Goal: Use online tool/utility: Utilize a website feature to perform a specific function

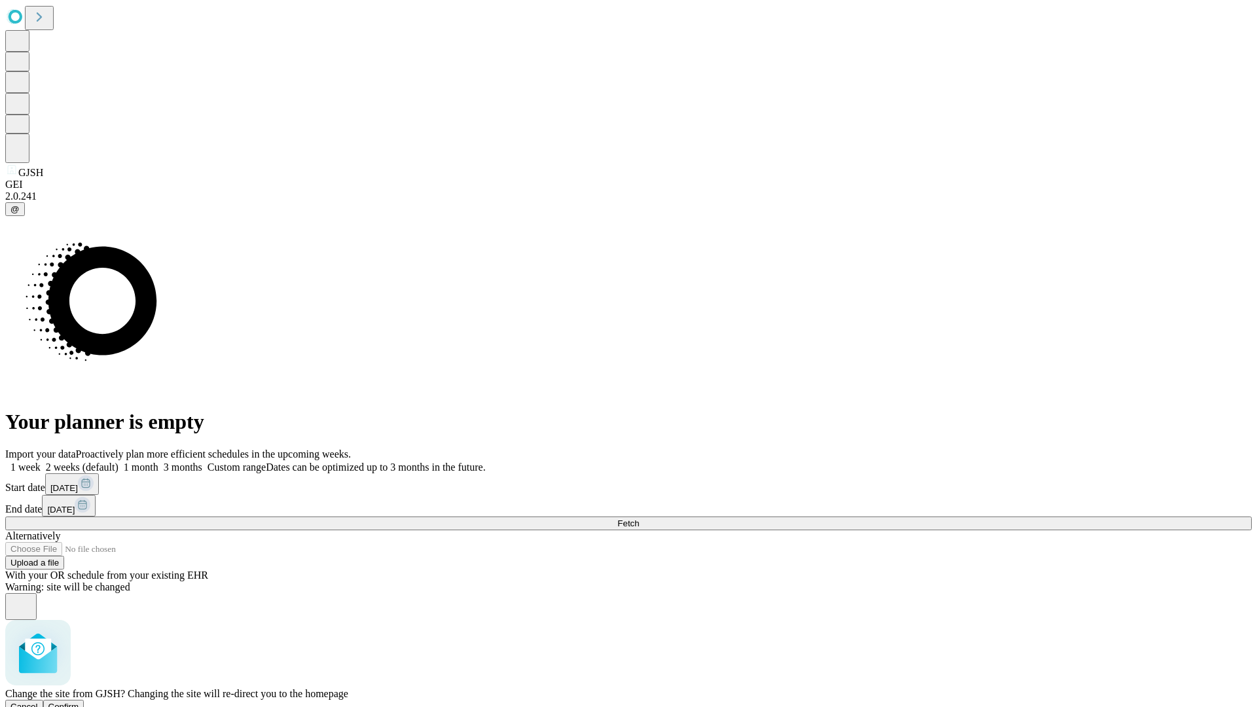
click at [79, 702] on span "Confirm" at bounding box center [63, 707] width 31 height 10
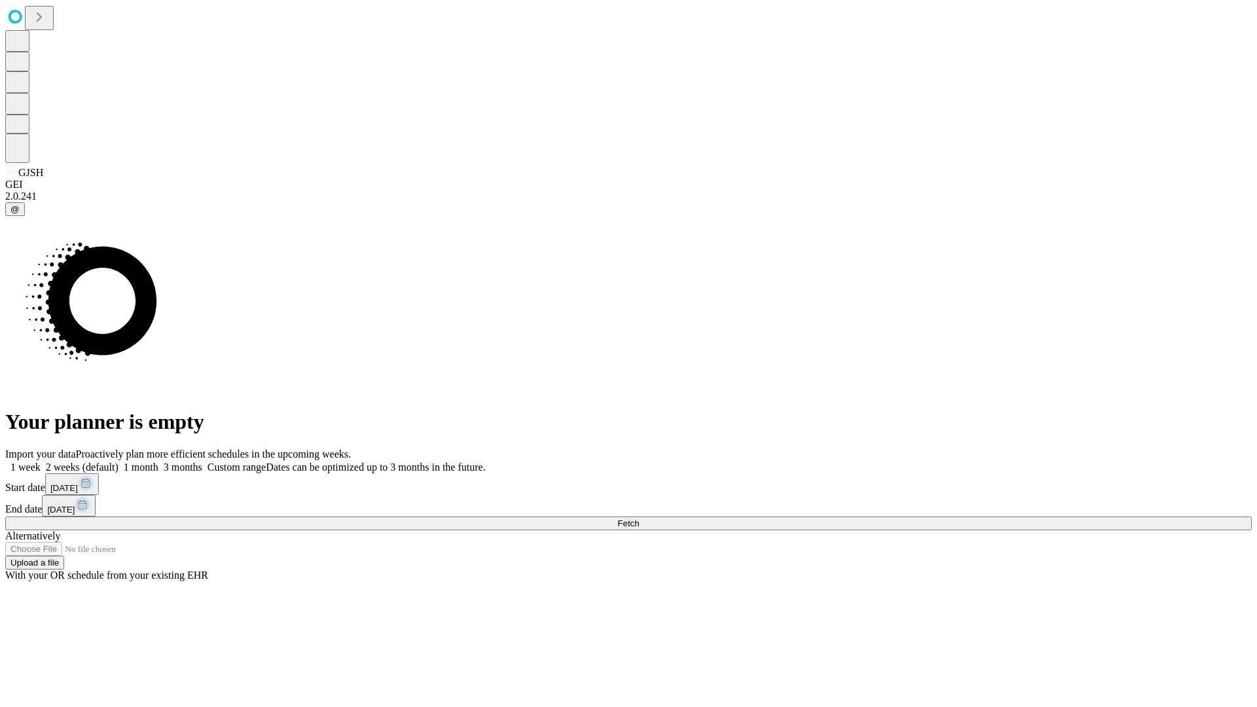
click at [158, 462] on label "1 month" at bounding box center [139, 467] width 40 height 11
click at [639, 519] on span "Fetch" at bounding box center [628, 524] width 22 height 10
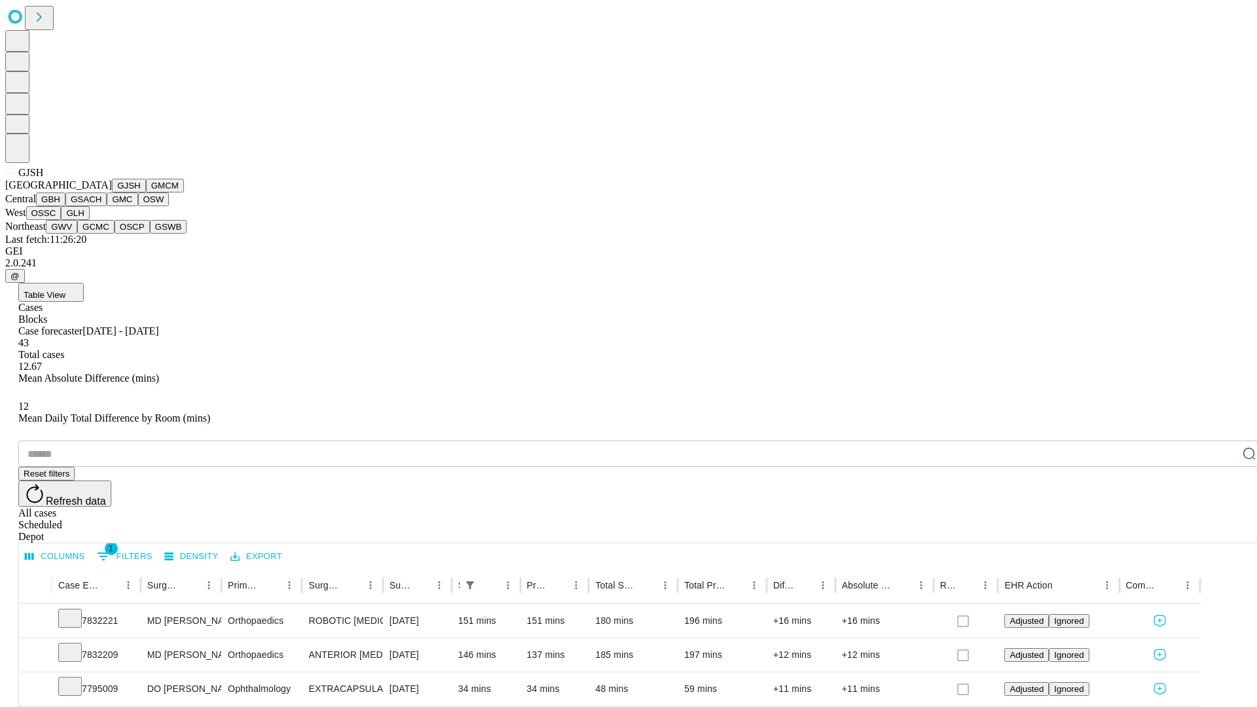
click at [146, 192] on button "GMCM" at bounding box center [165, 186] width 38 height 14
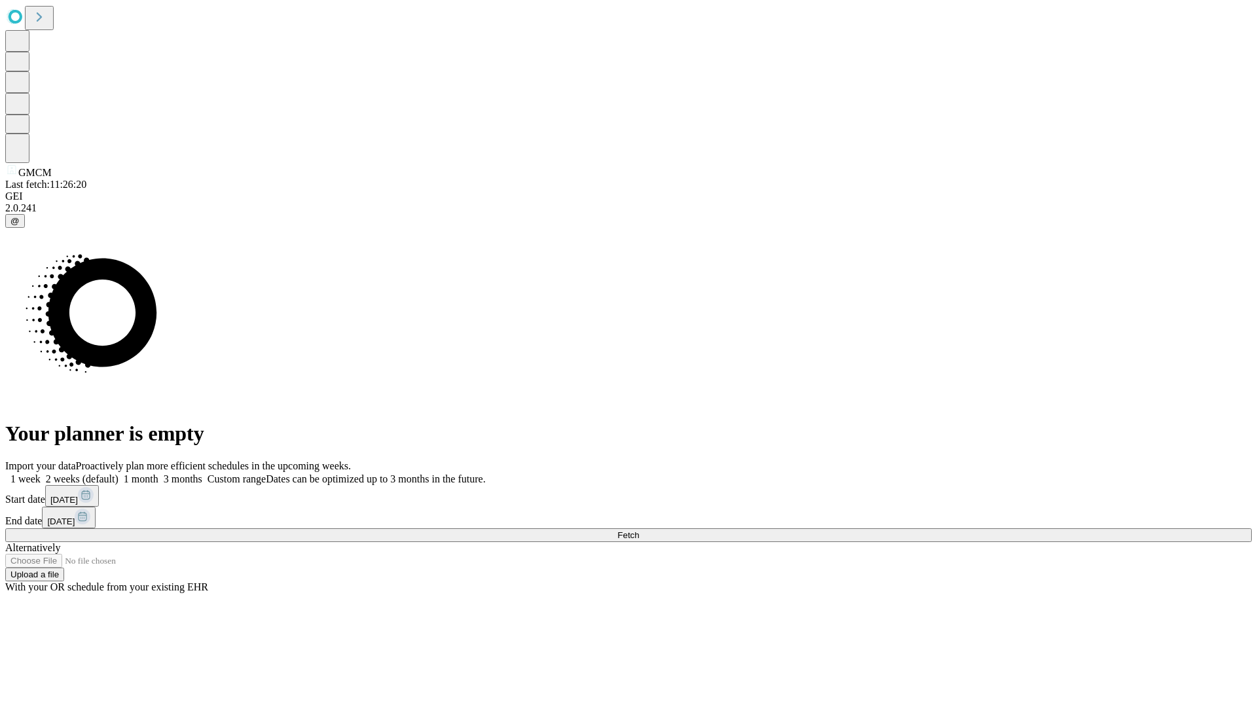
click at [639, 530] on span "Fetch" at bounding box center [628, 535] width 22 height 10
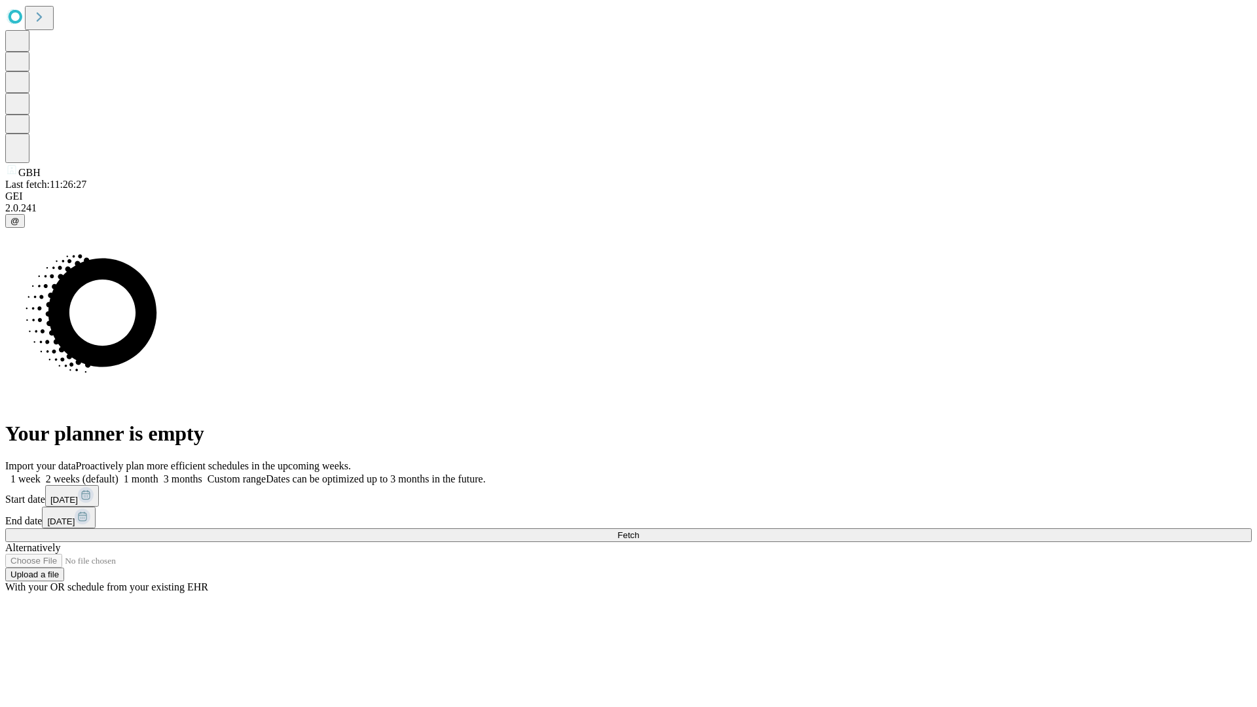
click at [158, 473] on label "1 month" at bounding box center [139, 478] width 40 height 11
click at [639, 530] on span "Fetch" at bounding box center [628, 535] width 22 height 10
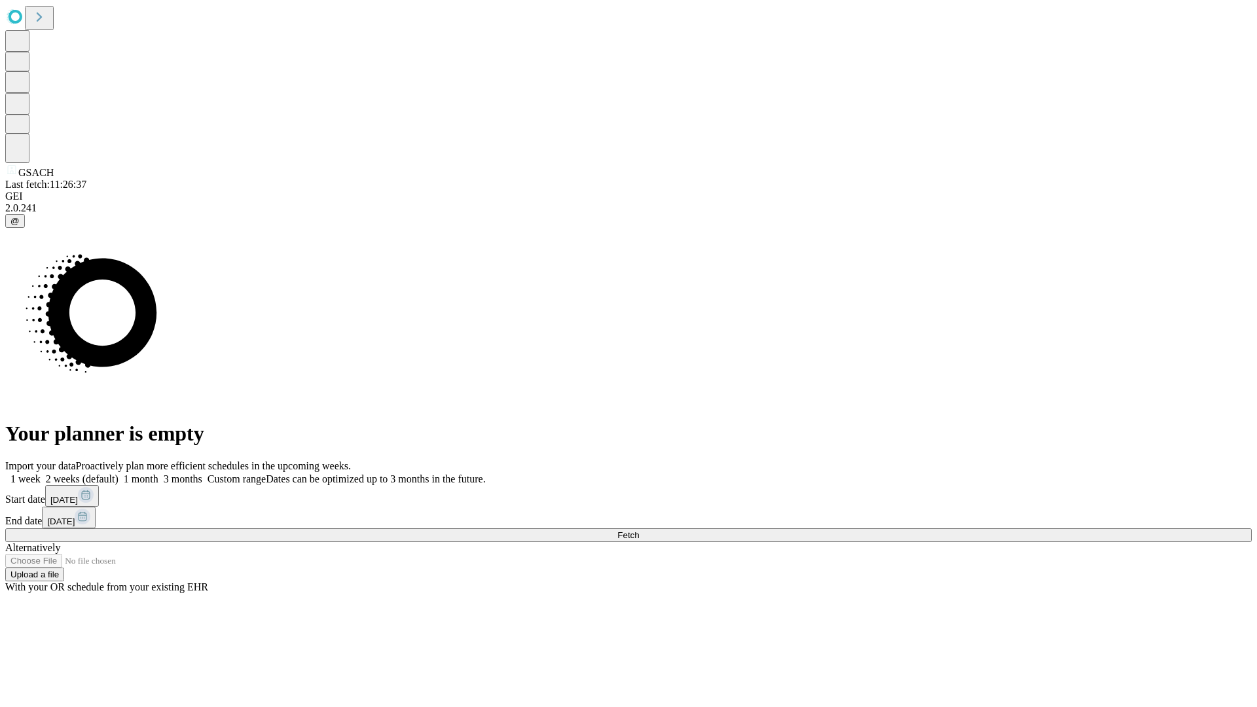
click at [158, 473] on label "1 month" at bounding box center [139, 478] width 40 height 11
click at [639, 530] on span "Fetch" at bounding box center [628, 535] width 22 height 10
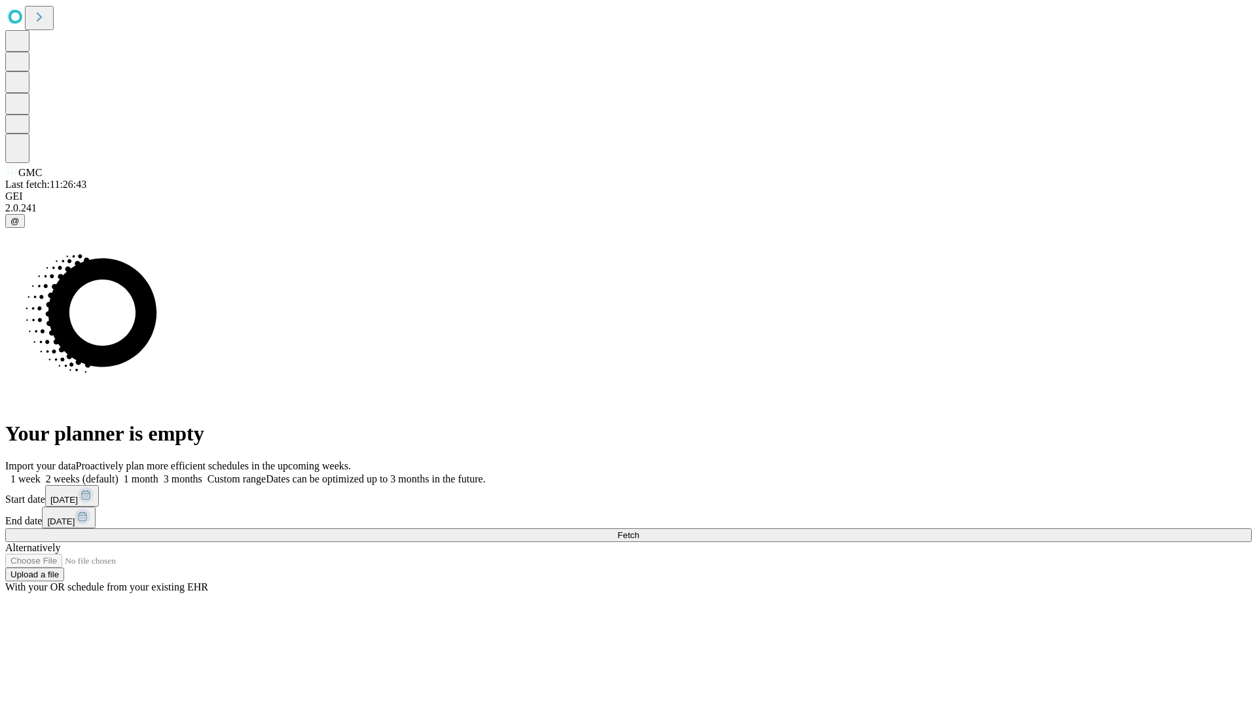
click at [158, 473] on label "1 month" at bounding box center [139, 478] width 40 height 11
click at [639, 530] on span "Fetch" at bounding box center [628, 535] width 22 height 10
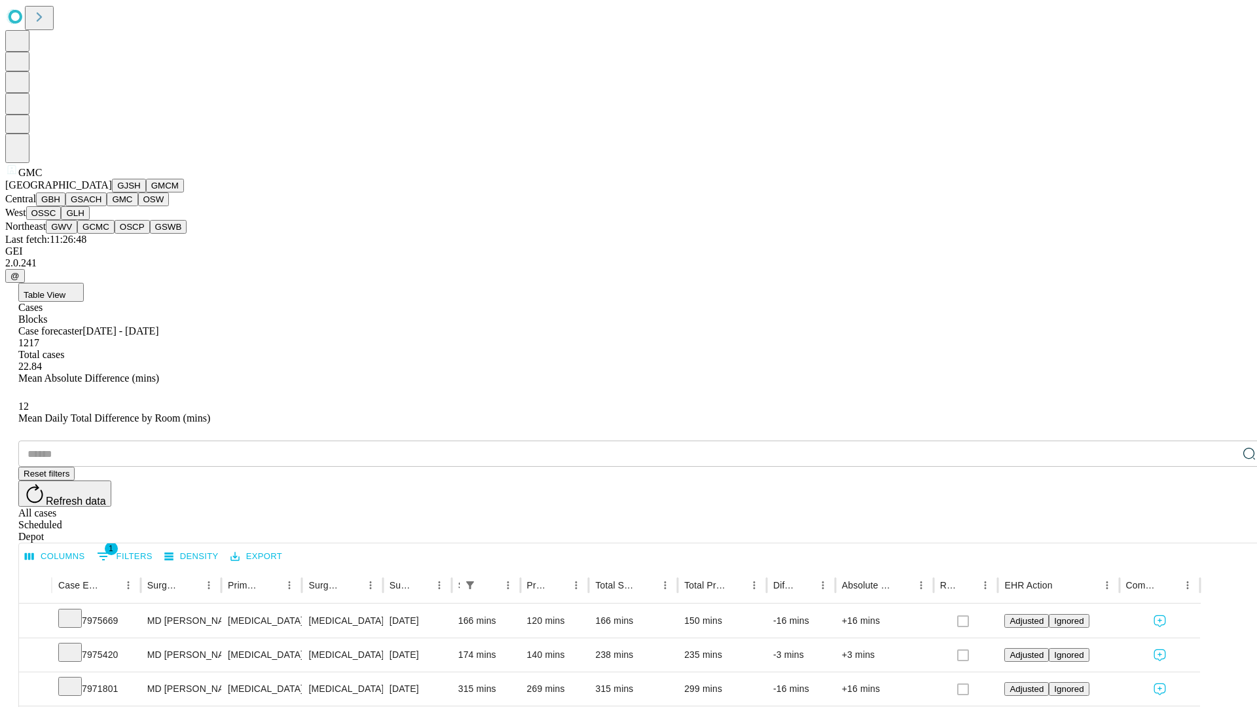
click at [138, 206] on button "OSW" at bounding box center [153, 199] width 31 height 14
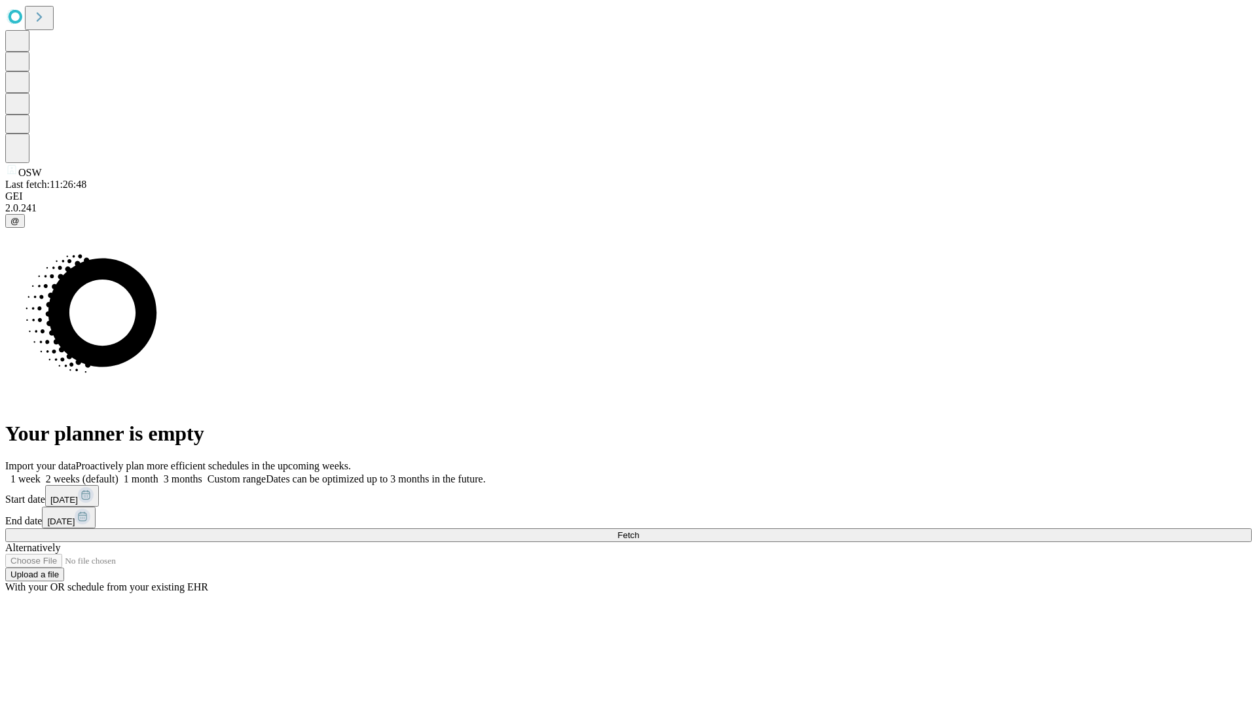
click at [158, 473] on label "1 month" at bounding box center [139, 478] width 40 height 11
click at [639, 530] on span "Fetch" at bounding box center [628, 535] width 22 height 10
click at [158, 473] on label "1 month" at bounding box center [139, 478] width 40 height 11
click at [639, 530] on span "Fetch" at bounding box center [628, 535] width 22 height 10
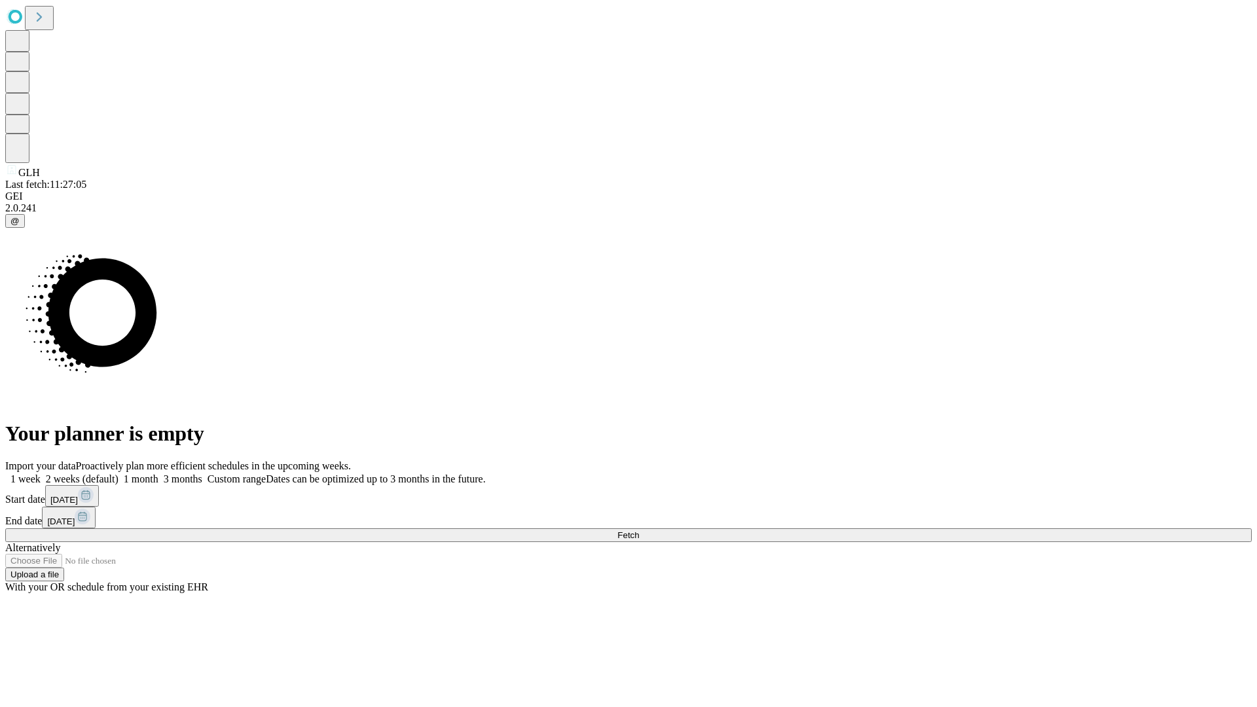
click at [639, 530] on span "Fetch" at bounding box center [628, 535] width 22 height 10
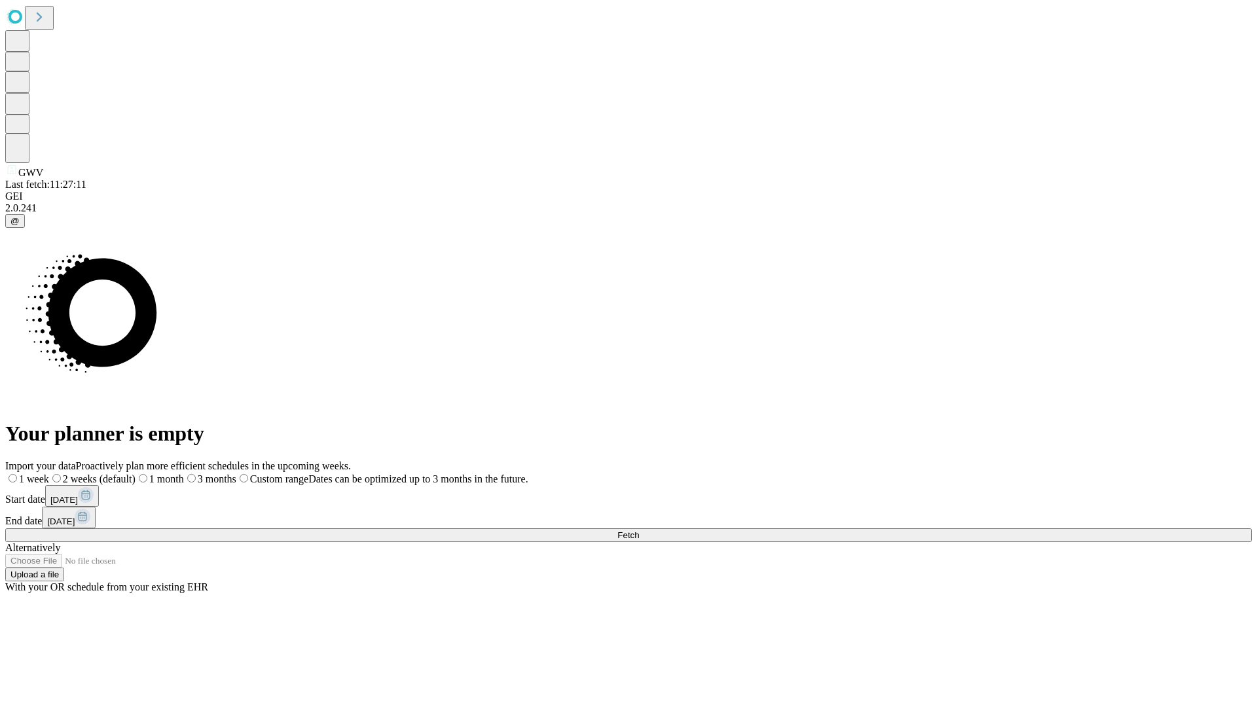
click at [639, 530] on span "Fetch" at bounding box center [628, 535] width 22 height 10
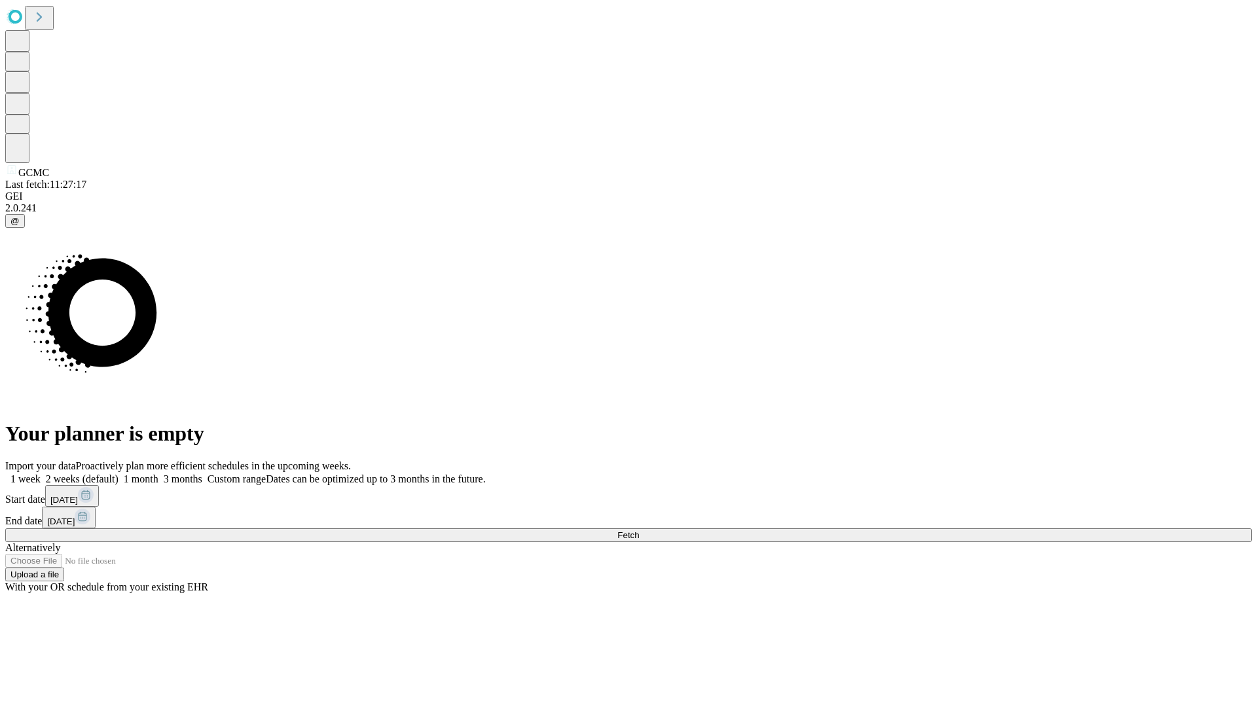
click at [158, 473] on label "1 month" at bounding box center [139, 478] width 40 height 11
click at [639, 530] on span "Fetch" at bounding box center [628, 535] width 22 height 10
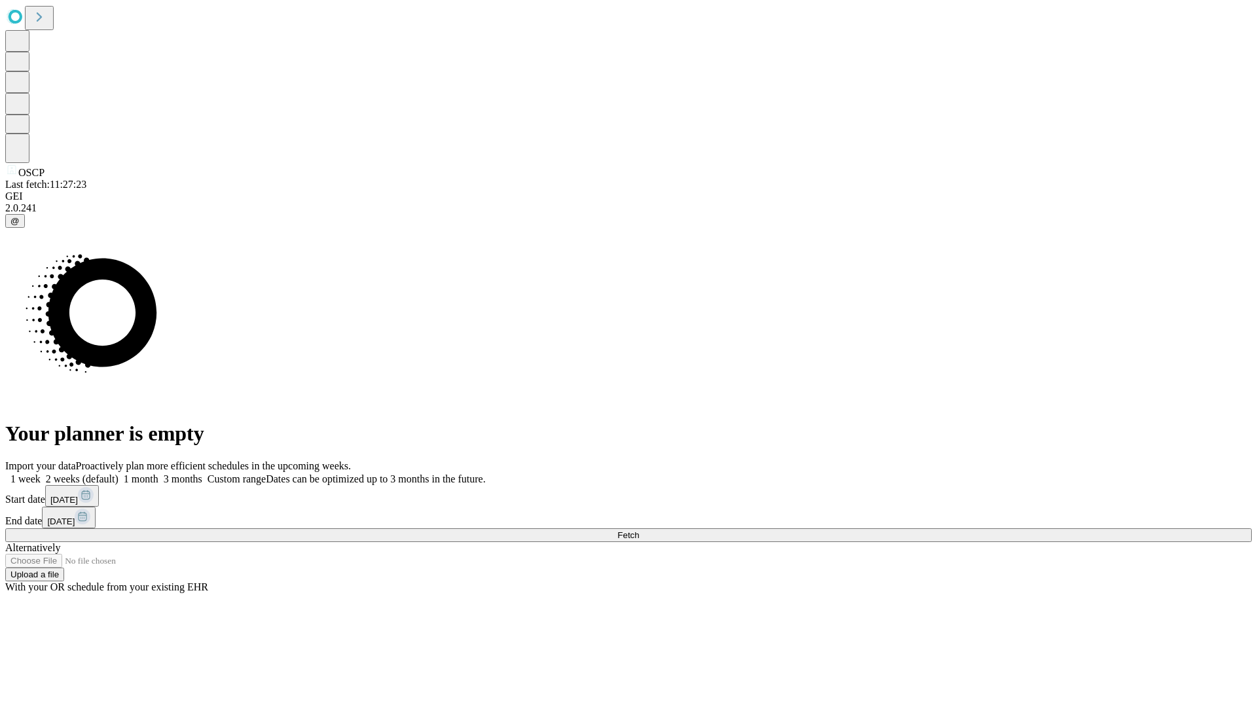
click at [158, 473] on label "1 month" at bounding box center [139, 478] width 40 height 11
click at [639, 530] on span "Fetch" at bounding box center [628, 535] width 22 height 10
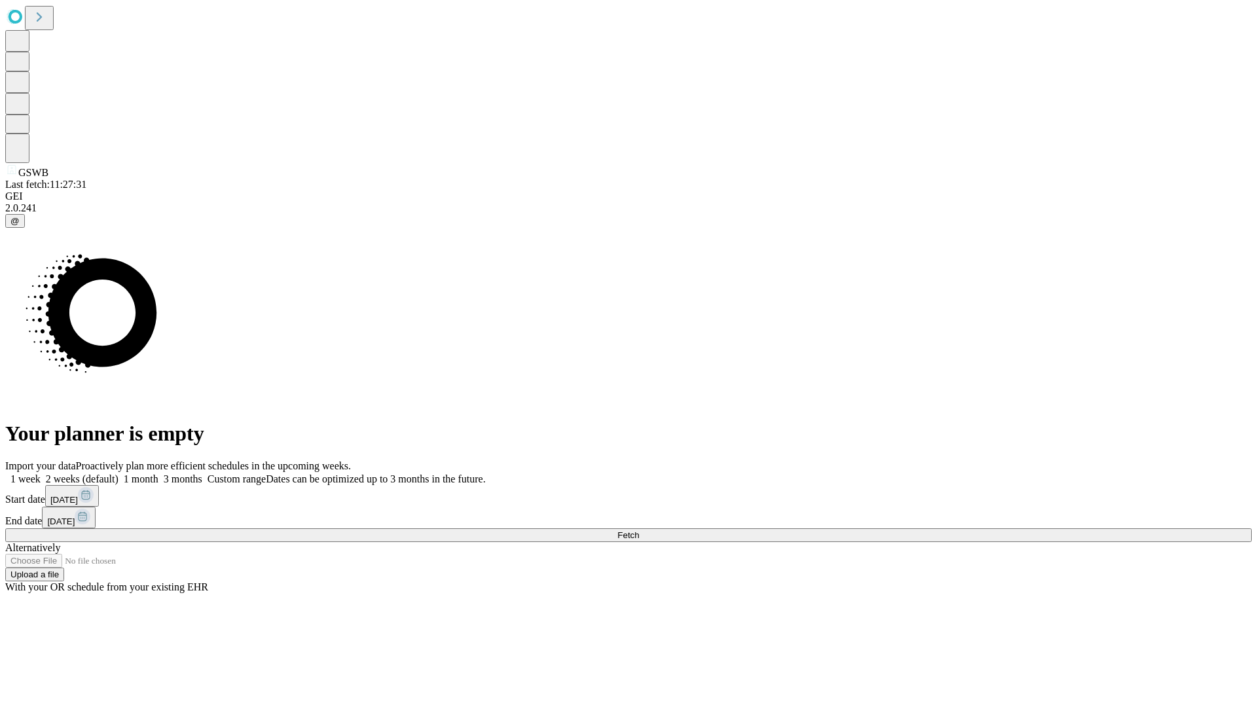
click at [639, 530] on span "Fetch" at bounding box center [628, 535] width 22 height 10
